Goal: Information Seeking & Learning: Learn about a topic

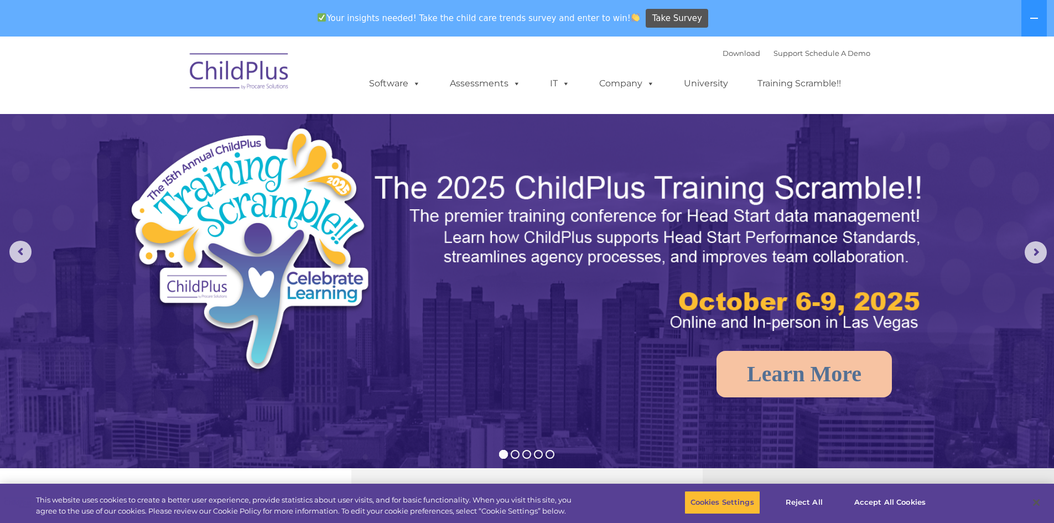
select select "MEDIUM"
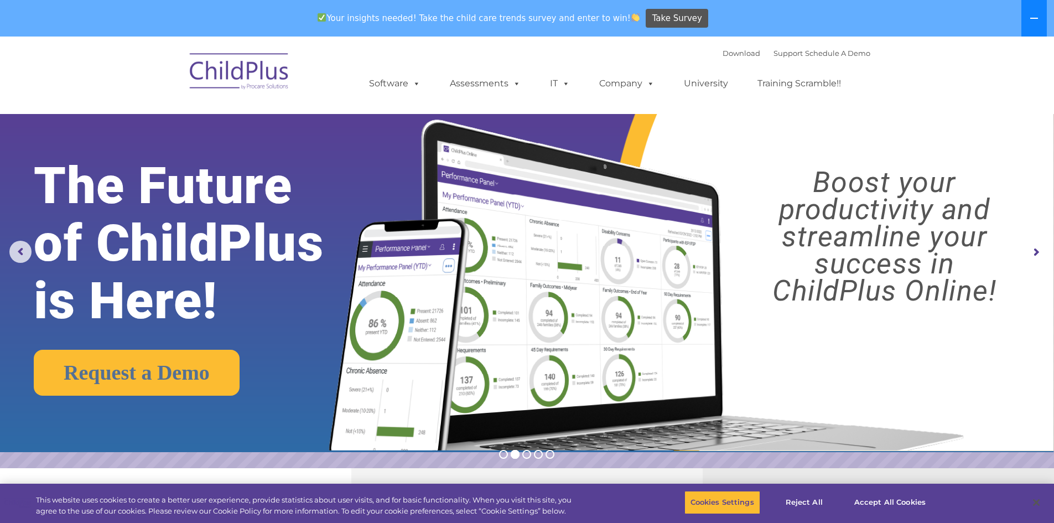
click at [1034, 13] on button at bounding box center [1033, 18] width 25 height 37
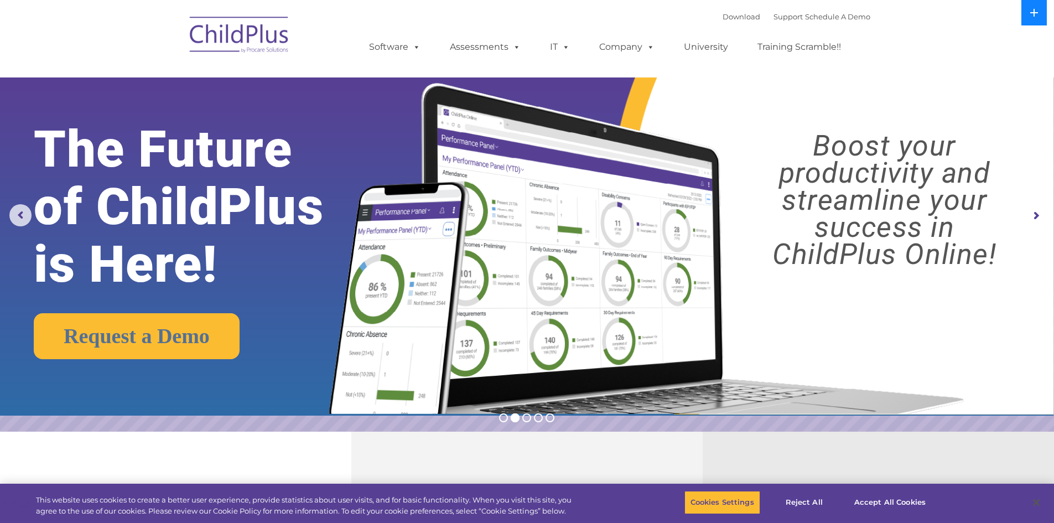
click at [1034, 13] on icon at bounding box center [1034, 13] width 8 height 8
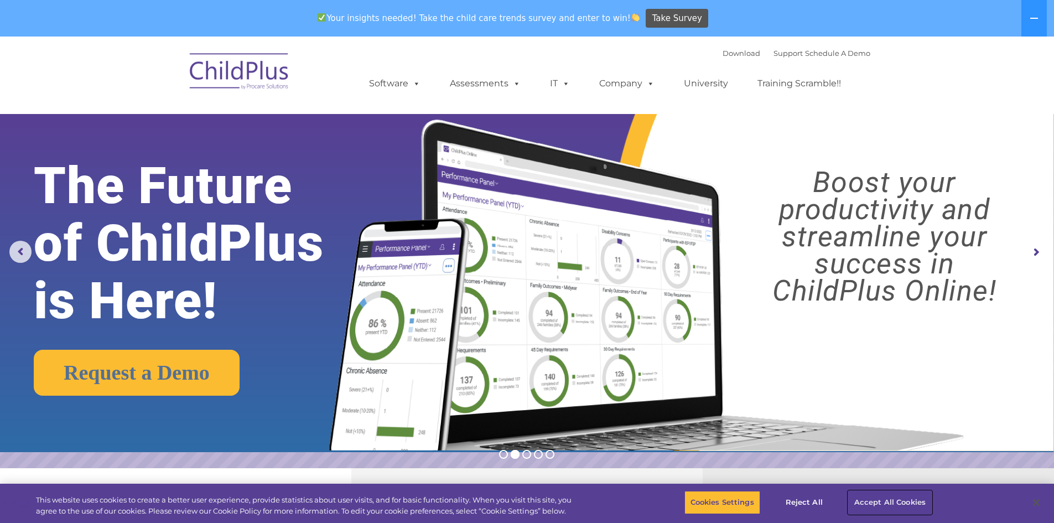
drag, startPoint x: 876, startPoint y: 501, endPoint x: 867, endPoint y: 494, distance: 11.8
click at [876, 501] on button "Accept All Cookies" at bounding box center [890, 502] width 84 height 23
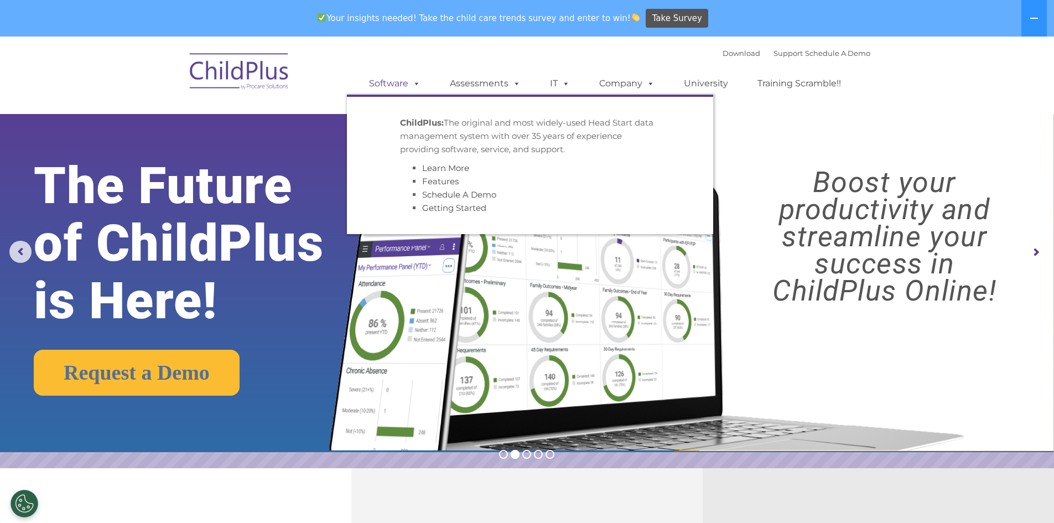
click at [403, 79] on link "Software" at bounding box center [395, 83] width 74 height 22
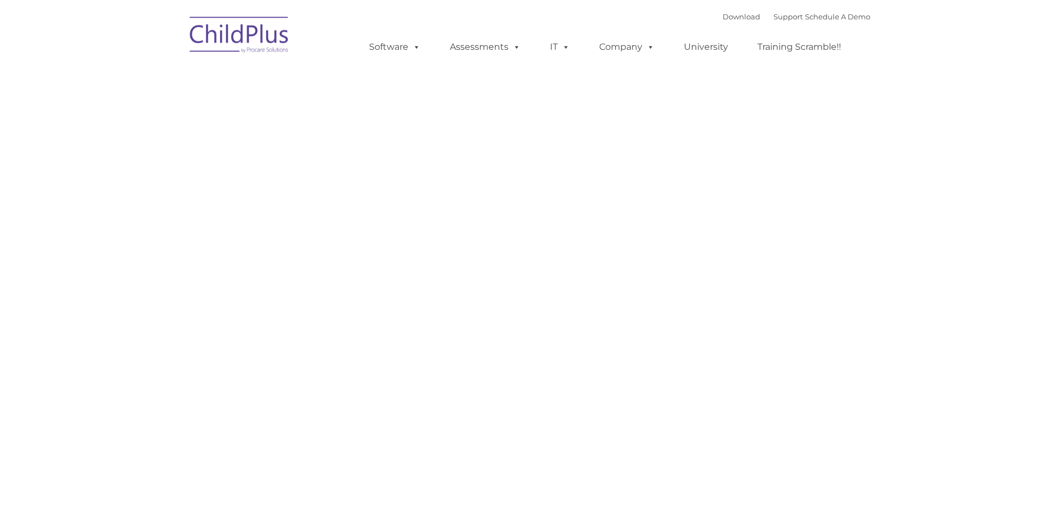
type input ""
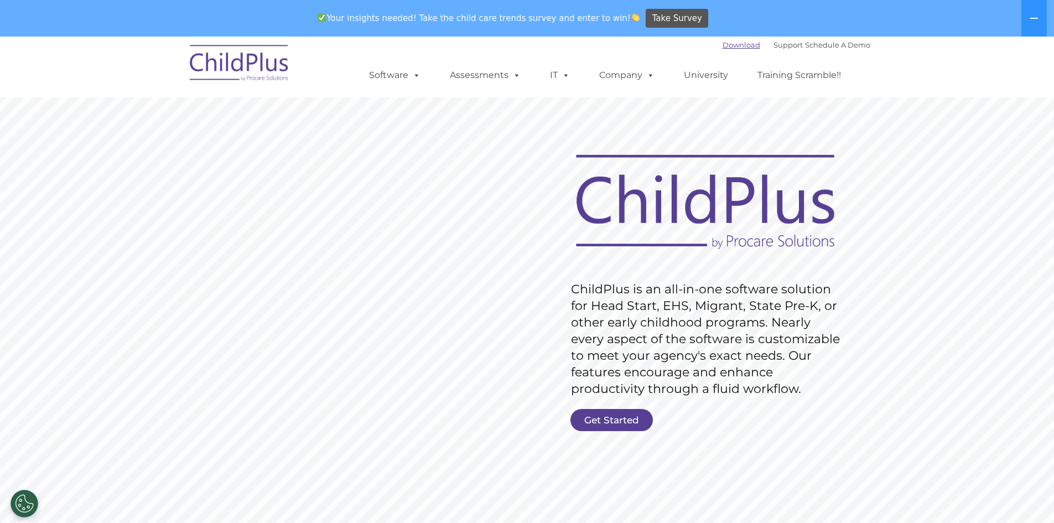
click at [723, 45] on link "Download" at bounding box center [742, 44] width 38 height 9
